Goal: Find specific page/section: Find specific page/section

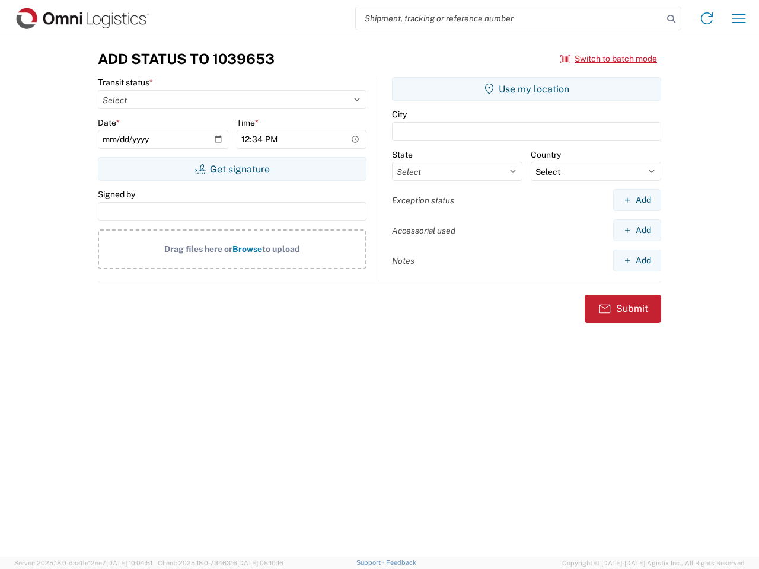
click at [509, 18] on input "search" at bounding box center [509, 18] width 307 height 23
click at [671, 19] on icon at bounding box center [671, 19] width 17 height 17
click at [707, 18] on icon at bounding box center [706, 18] width 19 height 19
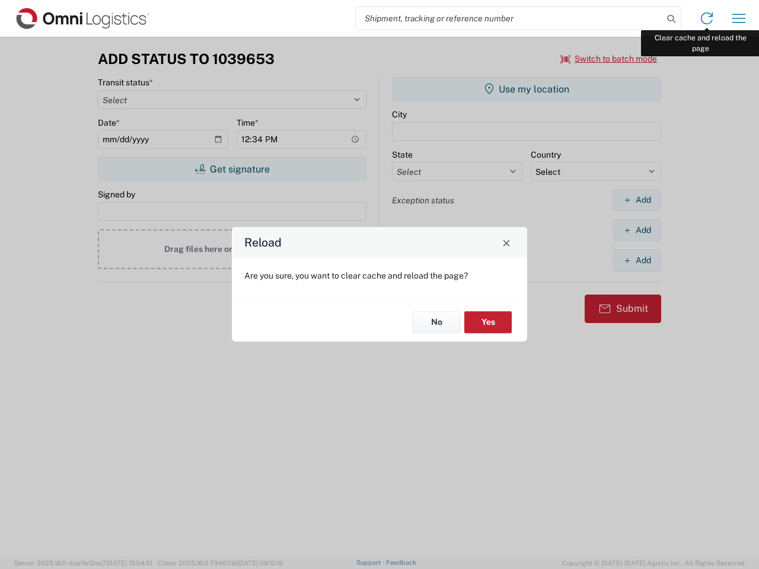
click at [739, 18] on div "Reload Are you sure, you want to clear cache and reload the page? No Yes" at bounding box center [379, 284] width 759 height 569
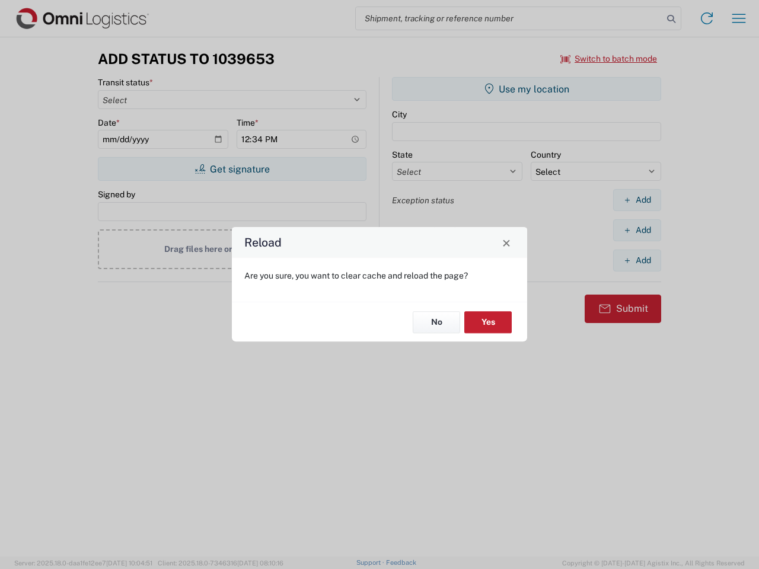
click at [609, 59] on div "Reload Are you sure, you want to clear cache and reload the page? No Yes" at bounding box center [379, 284] width 759 height 569
click at [232, 169] on div "Reload Are you sure, you want to clear cache and reload the page? No Yes" at bounding box center [379, 284] width 759 height 569
click at [527, 89] on div "Reload Are you sure, you want to clear cache and reload the page? No Yes" at bounding box center [379, 284] width 759 height 569
click at [637, 200] on div "Reload Are you sure, you want to clear cache and reload the page? No Yes" at bounding box center [379, 284] width 759 height 569
click at [637, 230] on div "Reload Are you sure, you want to clear cache and reload the page? No Yes" at bounding box center [379, 284] width 759 height 569
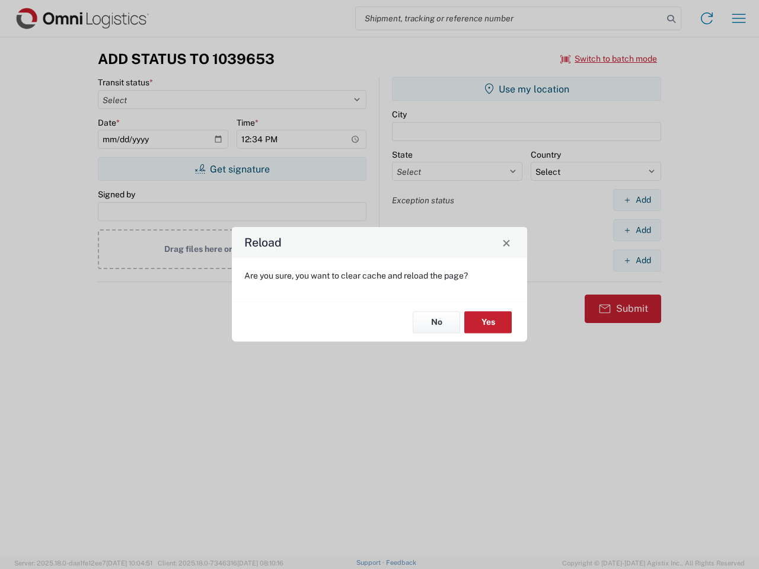
click at [637, 260] on div "Reload Are you sure, you want to clear cache and reload the page? No Yes" at bounding box center [379, 284] width 759 height 569
